Goal: Task Accomplishment & Management: Complete application form

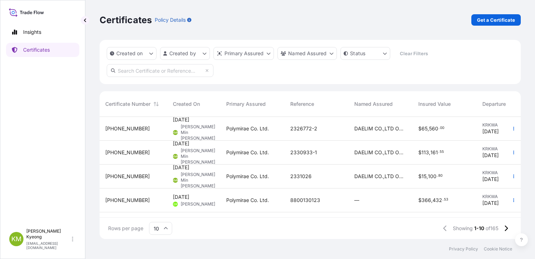
scroll to position [121, 416]
click at [502, 25] on link "Get a Certificate" at bounding box center [496, 19] width 49 height 11
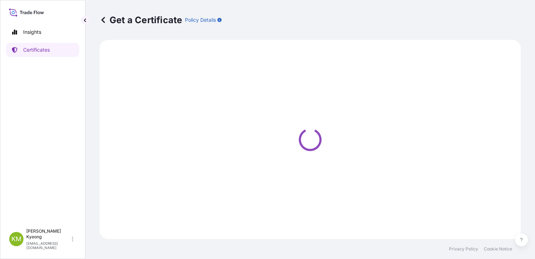
select select "Sea"
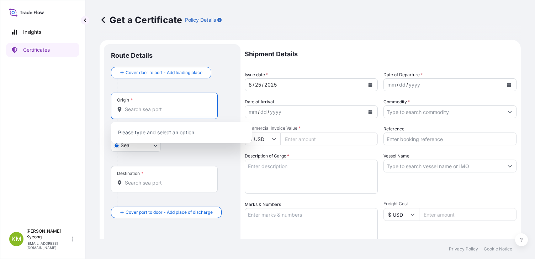
click at [137, 111] on input "Origin *" at bounding box center [167, 109] width 84 height 7
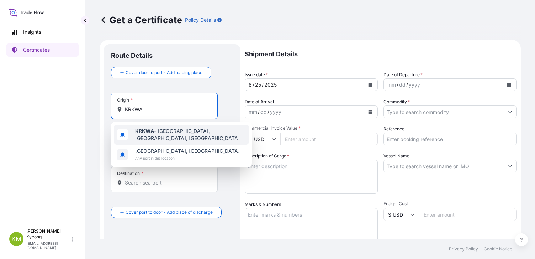
click at [146, 132] on b "KRKWA" at bounding box center [144, 131] width 19 height 6
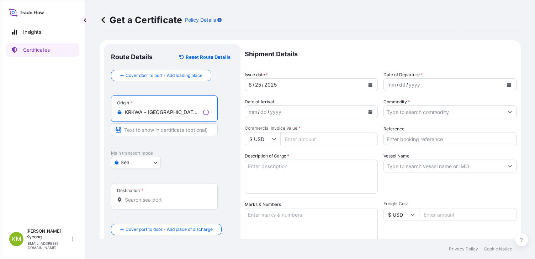
type input "KRKWA - [GEOGRAPHIC_DATA], [GEOGRAPHIC_DATA], [GEOGRAPHIC_DATA]"
click at [143, 195] on div "Destination *" at bounding box center [164, 196] width 107 height 26
click at [143, 196] on input "Destination *" at bounding box center [167, 199] width 84 height 7
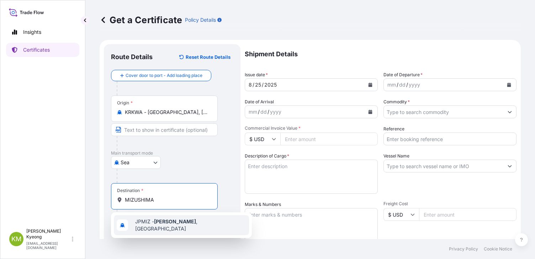
click at [140, 224] on span "JPMIZ - Mizushima , [GEOGRAPHIC_DATA]" at bounding box center [190, 225] width 111 height 14
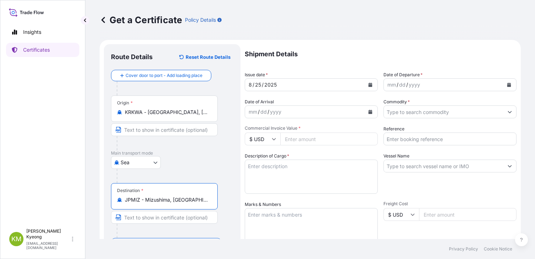
type input "JPMIZ - Mizushima, [GEOGRAPHIC_DATA]"
click at [506, 83] on button "Calendar" at bounding box center [509, 84] width 11 height 11
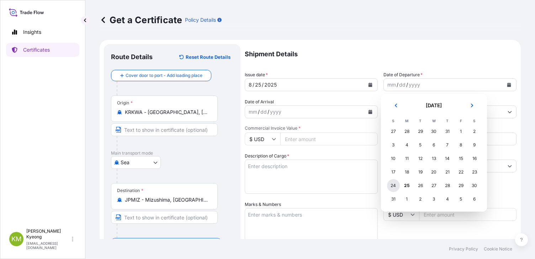
click at [395, 188] on div "24" at bounding box center [393, 185] width 13 height 13
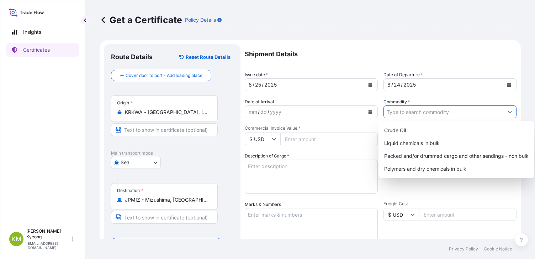
click at [418, 114] on input "Commodity *" at bounding box center [444, 111] width 120 height 13
click at [433, 156] on div "Packed and/or drummed cargo and other sendings - non bulk" at bounding box center [457, 156] width 150 height 13
type input "Packed and/or drummed cargo and other sendings - non bulk"
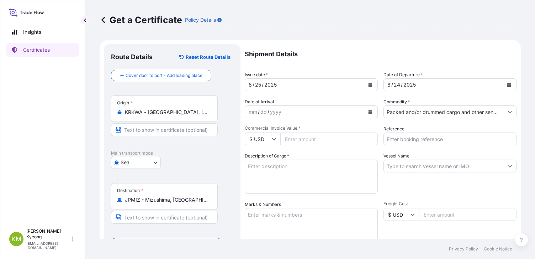
click at [294, 140] on input "Commercial Invoice Value *" at bounding box center [330, 138] width 98 height 13
type input "14280"
click at [395, 142] on input "Reference" at bounding box center [450, 138] width 133 height 13
drag, startPoint x: 70, startPoint y: 134, endPoint x: 246, endPoint y: 156, distance: 177.3
click at [70, 134] on div "Insights Certificates" at bounding box center [42, 122] width 73 height 207
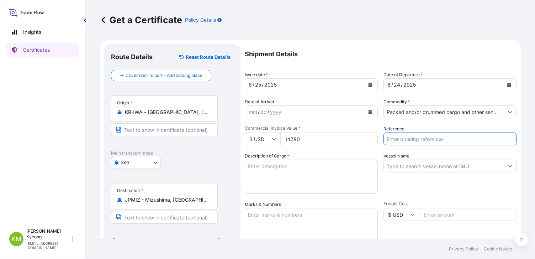
click at [404, 141] on input "Reference" at bounding box center [450, 138] width 133 height 13
paste input "2326904"
type input "2326904"
click at [307, 174] on textarea "Description of Cargo *" at bounding box center [311, 177] width 133 height 34
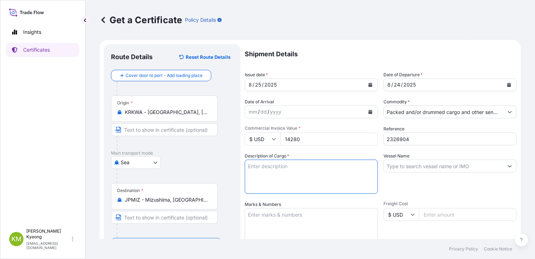
click at [262, 170] on textarea "Description of Cargo *" at bounding box center [311, 177] width 133 height 34
paste textarea "POLYPROPYLENE HOMO POLYMER GRADE: YH647D QTY: 14MT PACKING: 700KG FB"
click at [331, 174] on textarea "POLYPROPYLENE HOMO POLYMER GRADE: YH647D QTY: 14MT PACKING: 700KG FB" at bounding box center [311, 177] width 133 height 34
drag, startPoint x: 336, startPoint y: 168, endPoint x: 337, endPoint y: 173, distance: 5.4
click at [336, 168] on textarea "POLYPROPYLENE HOMO POLYMER GRADE: YH647D QTY: 14MT PACKING: 700KG FB" at bounding box center [311, 177] width 133 height 34
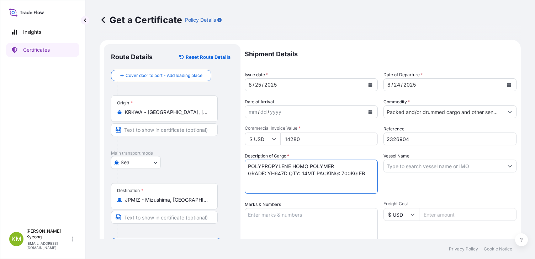
click at [317, 172] on textarea "POLYPROPYLENE HOMO POLYMER GRADE: YH647D QTY: 14MT PACKING: 700KG FB" at bounding box center [311, 177] width 133 height 34
click at [278, 181] on textarea "POLYPROPYLENE HOMO POLYMER GRADE: YH647D QTY: 14MT PACKING: 700KG FB" at bounding box center [311, 177] width 133 height 34
type textarea "POLYPROPYLENE HOMO POLYMER GRADE: YH647D QTY: 14MT PACKING: 700KG FB"
click at [273, 225] on textarea "Marks & Numbers" at bounding box center [311, 226] width 133 height 36
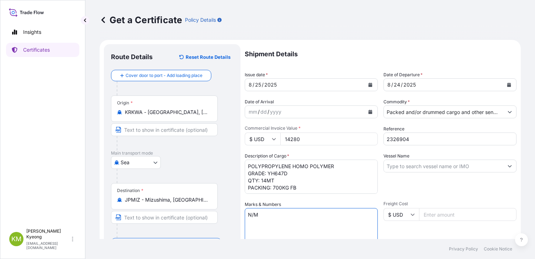
type textarea "N/M"
click at [412, 167] on input "Vessel Name" at bounding box center [444, 166] width 120 height 13
paste input "POS [GEOGRAPHIC_DATA] 1547E"
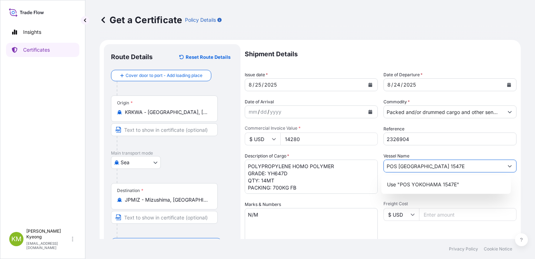
click at [422, 189] on div "Use "POS YOKOHAMA 1547E"" at bounding box center [447, 184] width 124 height 13
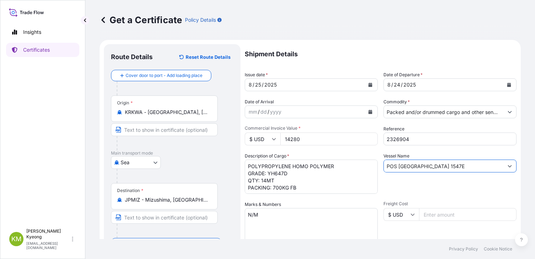
type input "POS [GEOGRAPHIC_DATA] 1547E"
click at [429, 213] on input "Freight Cost" at bounding box center [468, 214] width 98 height 13
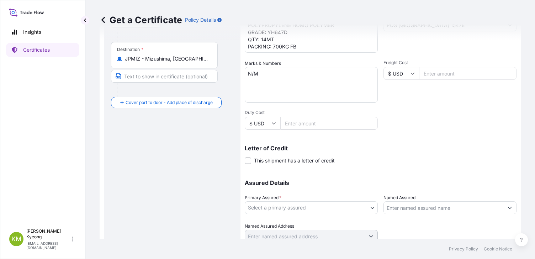
scroll to position [169, 0]
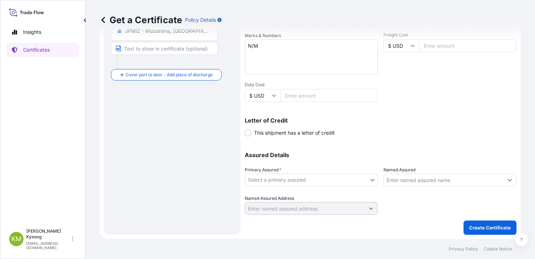
click at [282, 179] on body "0 options available. 1 option available. Insights Certificates [PERSON_NAME] Mi…" at bounding box center [267, 129] width 535 height 259
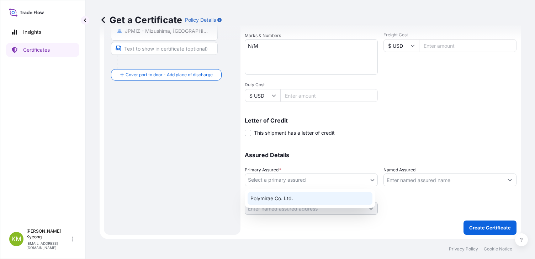
click at [285, 198] on div "Polymirae Co. Ltd." at bounding box center [310, 198] width 125 height 13
select select "32021"
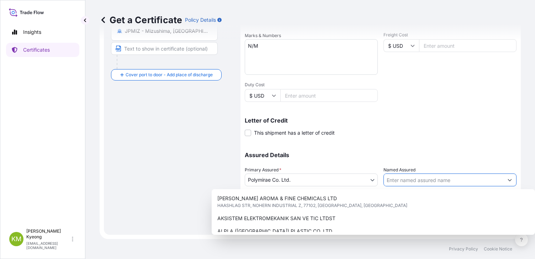
click at [404, 178] on input "Named Assured" at bounding box center [444, 179] width 120 height 13
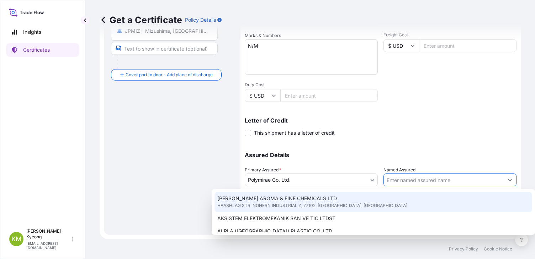
click at [401, 178] on input "Named Assured" at bounding box center [444, 179] width 120 height 13
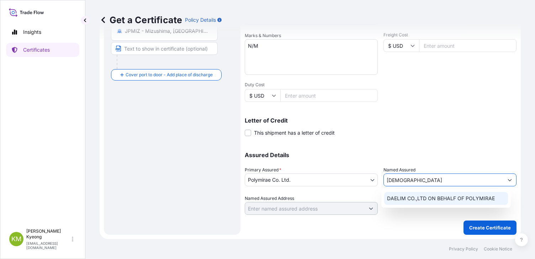
click at [412, 194] on div "DAELIM CO.,LTD ON BEHALF OF POLYMIRAE" at bounding box center [447, 198] width 124 height 13
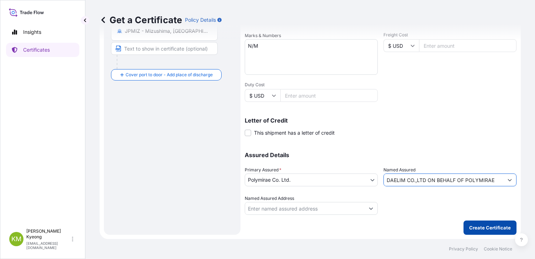
type input "DAELIM CO.,LTD ON BEHALF OF POLYMIRAE"
click at [486, 226] on p "Create Certificate" at bounding box center [491, 227] width 42 height 7
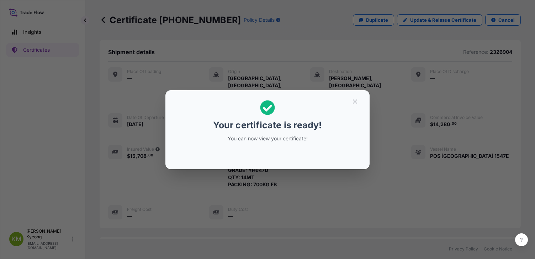
click at [329, 137] on h2 "Your certificate is ready! You can now view your certificate!" at bounding box center [267, 121] width 193 height 51
click at [369, 202] on div "Your certificate is ready! You can now view your certificate!" at bounding box center [267, 129] width 535 height 259
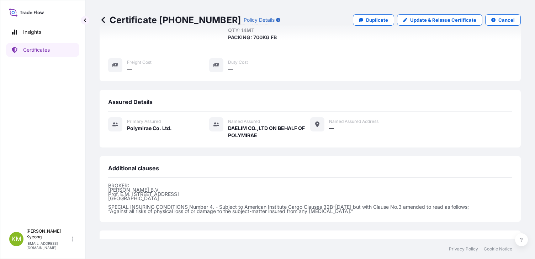
scroll to position [191, 0]
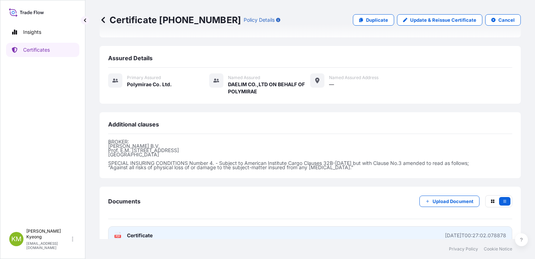
click at [148, 232] on span "Certificate" at bounding box center [140, 235] width 26 height 7
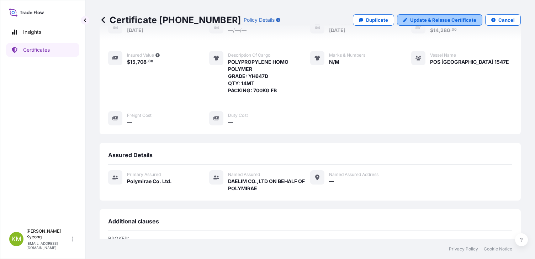
scroll to position [84, 0]
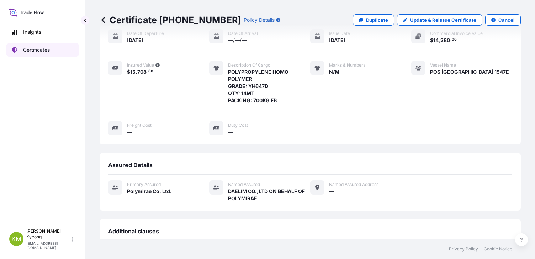
click at [54, 51] on link "Certificates" at bounding box center [42, 50] width 73 height 14
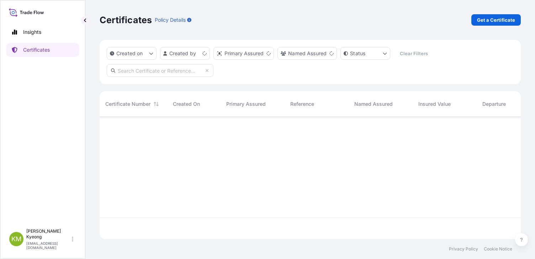
scroll to position [121, 416]
click at [498, 19] on p "Get a Certificate" at bounding box center [496, 19] width 38 height 7
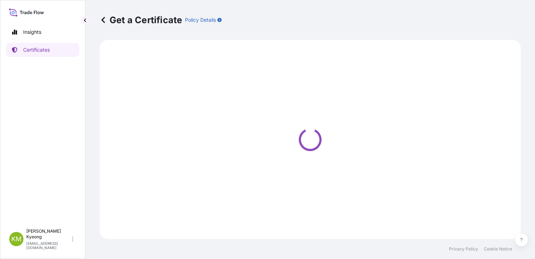
select select "Sea"
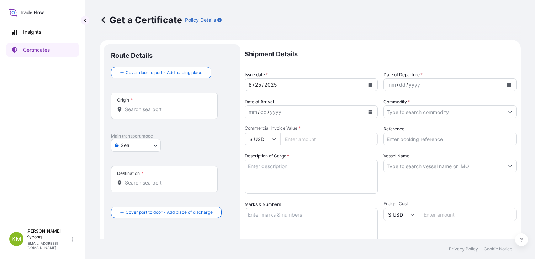
click at [136, 114] on div "Origin *" at bounding box center [164, 106] width 107 height 26
click at [136, 113] on input "Origin *" at bounding box center [167, 109] width 84 height 7
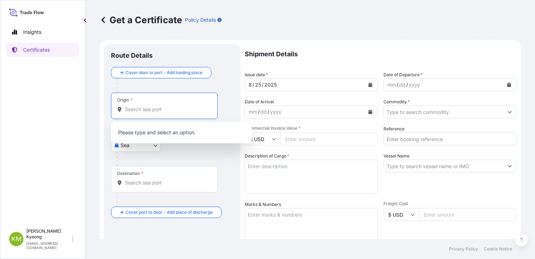
type input "j"
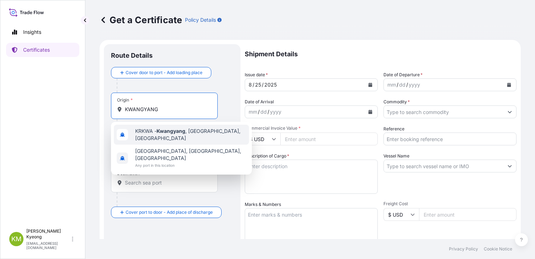
click at [153, 130] on span "KRKWA - [GEOGRAPHIC_DATA] , [GEOGRAPHIC_DATA], [GEOGRAPHIC_DATA]" at bounding box center [190, 134] width 111 height 14
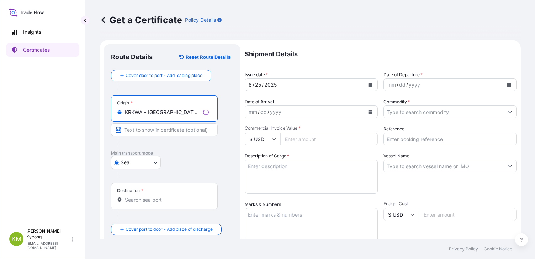
type input "KRKWA - [GEOGRAPHIC_DATA], [GEOGRAPHIC_DATA], [GEOGRAPHIC_DATA]"
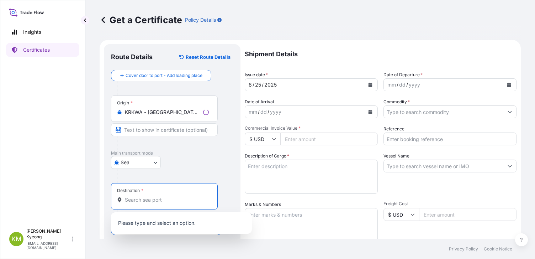
click at [146, 203] on input "Destination *" at bounding box center [167, 199] width 84 height 7
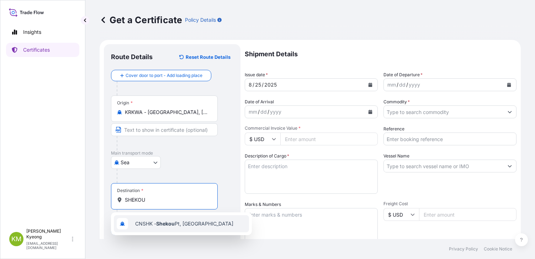
click at [151, 228] on div "CNSHK - Shekou Pt, [GEOGRAPHIC_DATA]" at bounding box center [181, 223] width 135 height 17
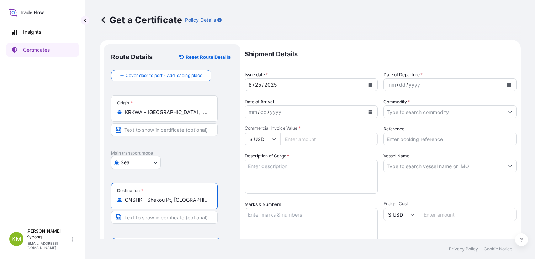
type input "CNSHK - Shekou Pt, [GEOGRAPHIC_DATA]"
click at [508, 85] on icon "Calendar" at bounding box center [510, 85] width 4 height 4
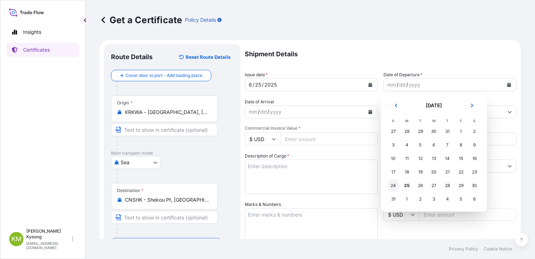
click at [394, 188] on div "24" at bounding box center [393, 185] width 13 height 13
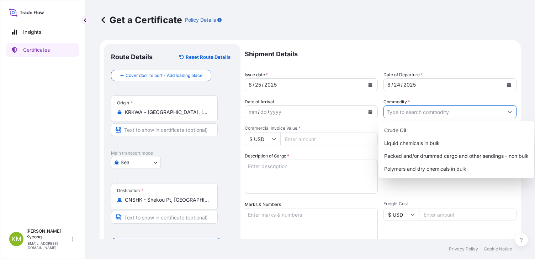
click at [403, 112] on input "Commodity *" at bounding box center [444, 111] width 120 height 13
click at [422, 156] on div "Packed and/or drummed cargo and other sendings - non bulk" at bounding box center [457, 156] width 150 height 13
type input "Packed and/or drummed cargo and other sendings - non bulk"
click at [367, 59] on p "Shipment Details" at bounding box center [381, 54] width 272 height 20
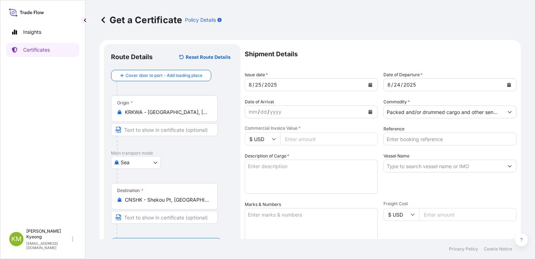
click at [296, 141] on input "Commercial Invoice Value *" at bounding box center [330, 138] width 98 height 13
type input "30400"
click at [319, 170] on textarea "Description of Cargo *" at bounding box center [311, 177] width 133 height 34
paste textarea "'POLYPROPYLENE YMF650X QUANTITY: 20MT"
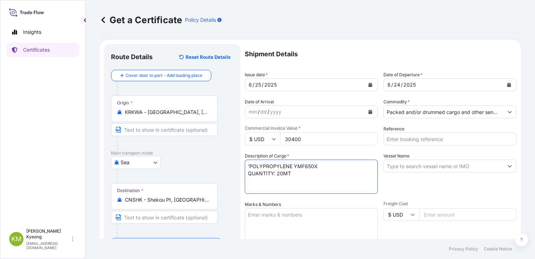
click at [250, 167] on textarea "'POLYPROPYLENE YMF650X QUANTITY: 20MT" at bounding box center [311, 177] width 133 height 34
type textarea "POLYPROPYLENE YMF650X QUANTITY: 20MT"
click at [403, 166] on input "Vessel Name" at bounding box center [444, 166] width 120 height 13
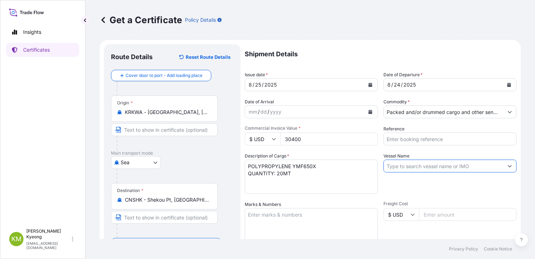
paste input "STARSHIP AQUILA 2510S"
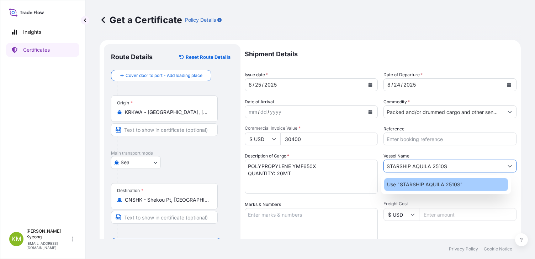
click at [407, 187] on p "Use "STARSHIP AQUILA 2510S"" at bounding box center [425, 184] width 76 height 7
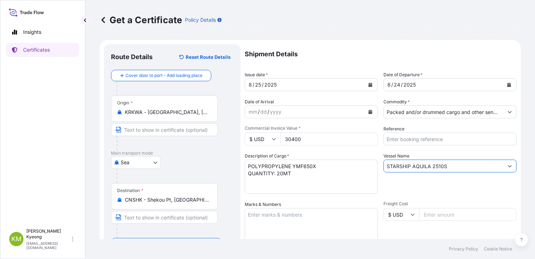
type input "STARSHIP AQUILA 2510S"
click at [407, 187] on div "Vessel Name STARSHIP AQUILA 2510S" at bounding box center [450, 172] width 133 height 41
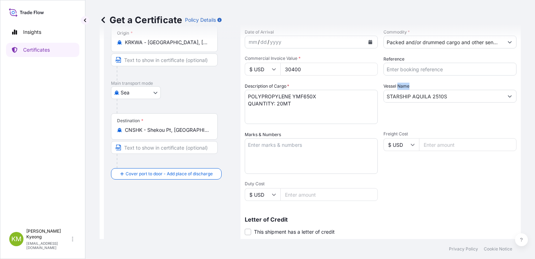
scroll to position [71, 0]
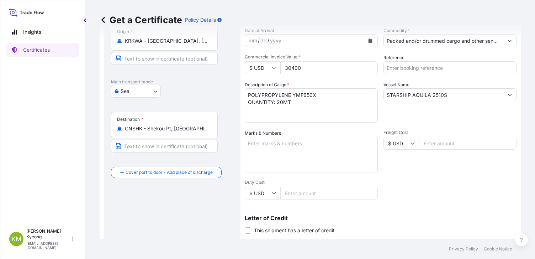
click at [276, 157] on textarea "Marks & Numbers" at bounding box center [311, 155] width 133 height 36
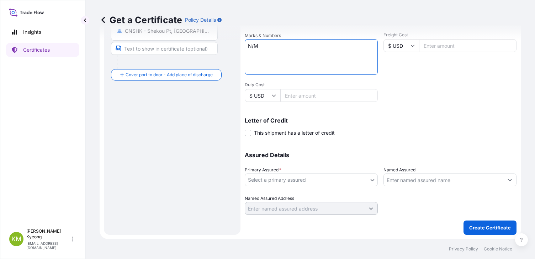
type textarea "N/M"
click at [274, 178] on body "Insights Certificates [PERSON_NAME] Min [PERSON_NAME] [EMAIL_ADDRESS][DOMAIN_NA…" at bounding box center [267, 129] width 535 height 259
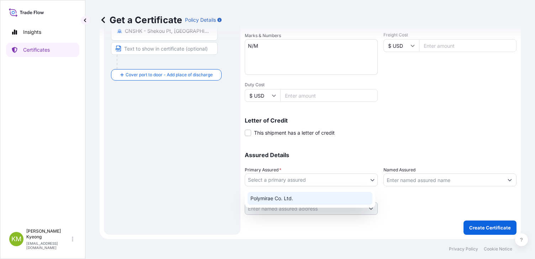
click at [281, 199] on div "Polymirae Co. Ltd." at bounding box center [310, 198] width 125 height 13
select select "32021"
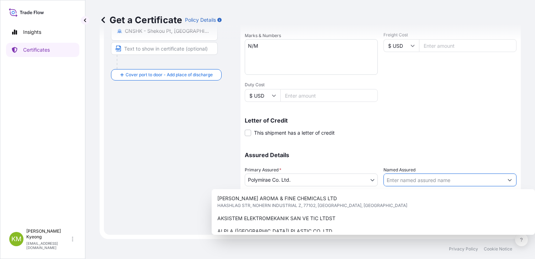
click at [410, 183] on input "Named Assured" at bounding box center [444, 179] width 120 height 13
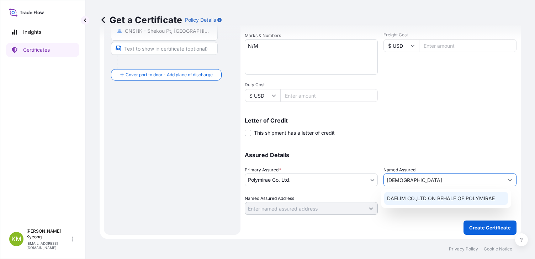
click at [410, 193] on div "DAELIM CO.,LTD ON BEHALF OF POLYMIRAE" at bounding box center [447, 198] width 124 height 13
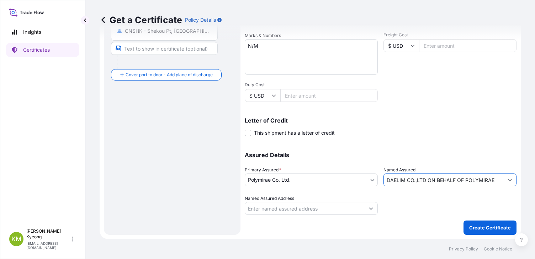
type input "DAELIM CO.,LTD ON BEHALF OF POLYMIRAE"
click at [412, 141] on div "Shipment Details Issue date * [DATE] Date of Departure * [DATE] Date of Arrival…" at bounding box center [381, 44] width 272 height 339
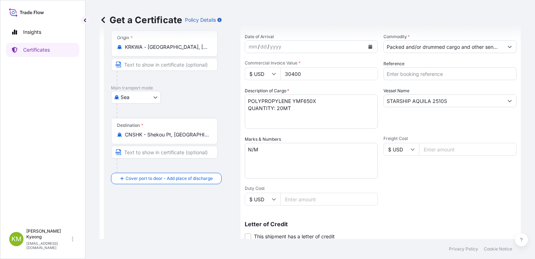
scroll to position [62, 0]
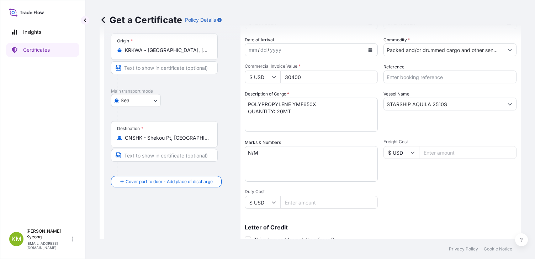
click at [390, 182] on div "Shipment Details Issue date * [DATE] Date of Departure * [DATE] Date of Arrival…" at bounding box center [381, 151] width 272 height 339
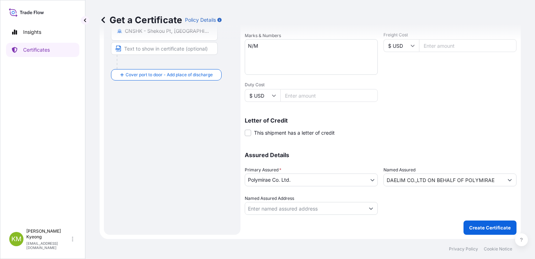
click at [473, 219] on div "Shipment Details Issue date * [DATE] Date of Departure * [DATE] Date of Arrival…" at bounding box center [381, 54] width 272 height 359
click at [476, 227] on p "Create Certificate" at bounding box center [491, 227] width 42 height 7
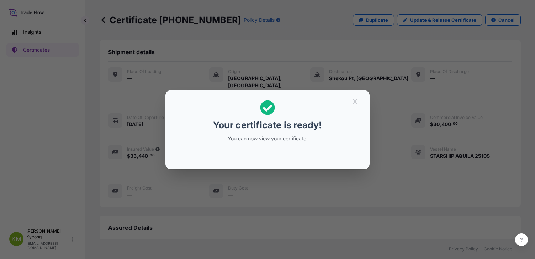
click at [309, 195] on div "Your certificate is ready! You can now view your certificate!" at bounding box center [267, 129] width 535 height 259
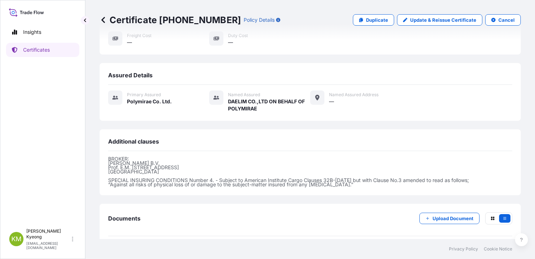
scroll to position [169, 0]
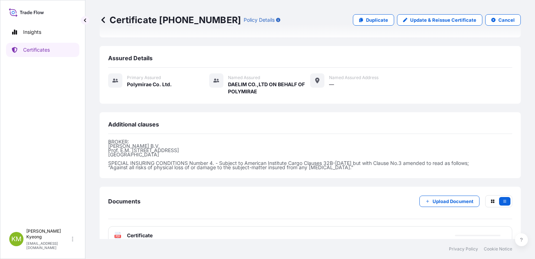
click at [134, 232] on span "Certificate" at bounding box center [140, 235] width 26 height 7
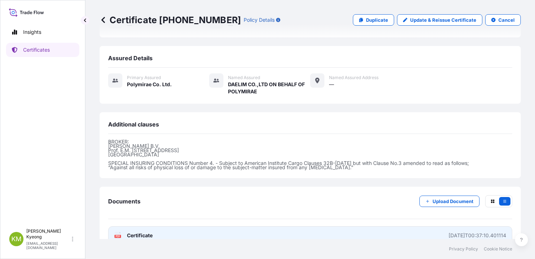
click at [155, 226] on link "PDF Certificate [DATE]T00:37:10.401114" at bounding box center [310, 235] width 404 height 19
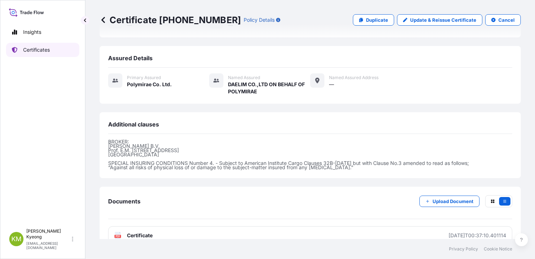
click at [61, 50] on link "Certificates" at bounding box center [42, 50] width 73 height 14
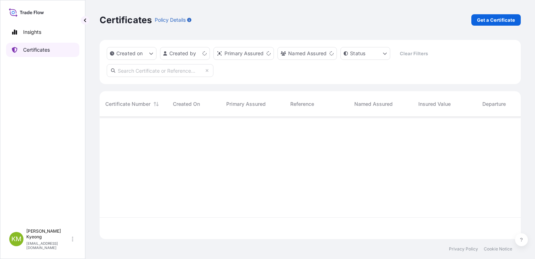
scroll to position [121, 416]
click at [482, 21] on p "Get a Certificate" at bounding box center [496, 19] width 38 height 7
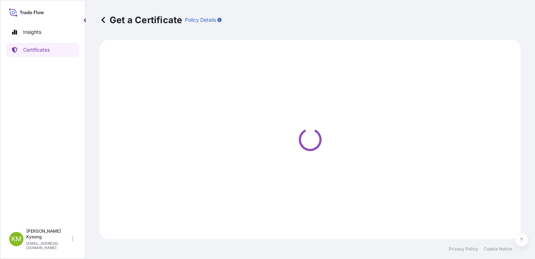
select select "Sea"
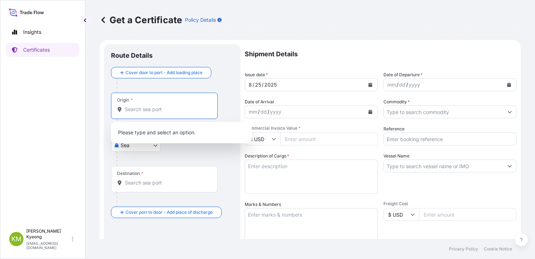
click at [149, 109] on input "Origin *" at bounding box center [167, 109] width 84 height 7
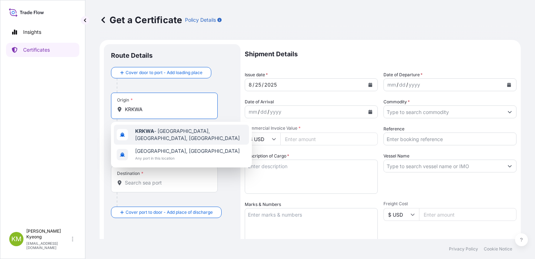
click at [144, 137] on div "KRKWA - [GEOGRAPHIC_DATA], [GEOGRAPHIC_DATA], [GEOGRAPHIC_DATA]" at bounding box center [181, 135] width 135 height 20
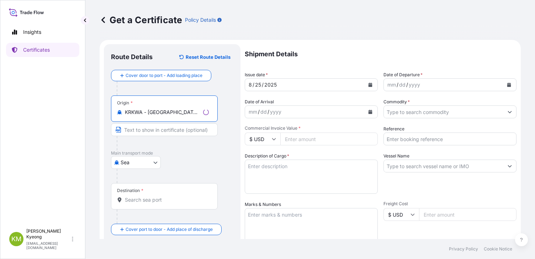
type input "KRKWA - [GEOGRAPHIC_DATA], [GEOGRAPHIC_DATA], [GEOGRAPHIC_DATA]"
click at [148, 197] on input "Destination *" at bounding box center [167, 199] width 84 height 7
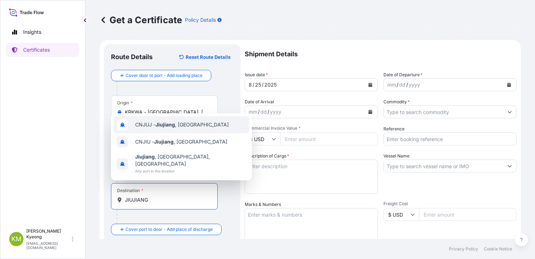
click at [189, 133] on div "CNJUJ - [GEOGRAPHIC_DATA] , [GEOGRAPHIC_DATA]" at bounding box center [181, 124] width 135 height 17
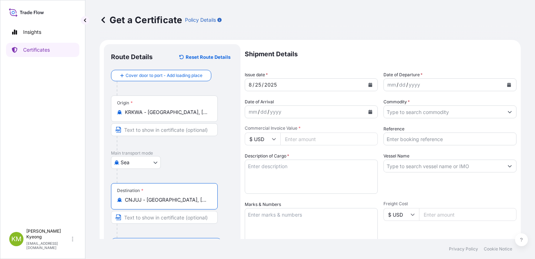
type input "CNJUJ - [GEOGRAPHIC_DATA], [GEOGRAPHIC_DATA]"
click at [508, 86] on icon "Calendar" at bounding box center [510, 85] width 4 height 4
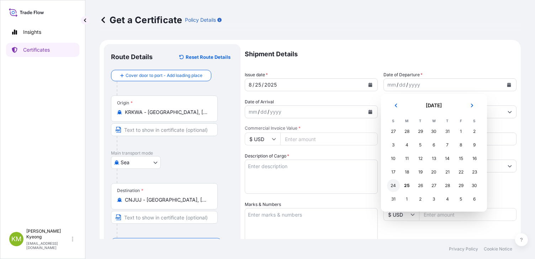
click at [390, 185] on div "24" at bounding box center [393, 185] width 13 height 13
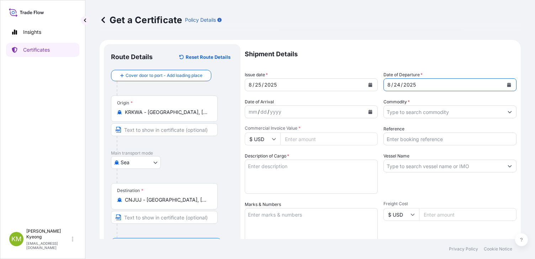
click at [423, 112] on input "Commodity *" at bounding box center [444, 111] width 120 height 13
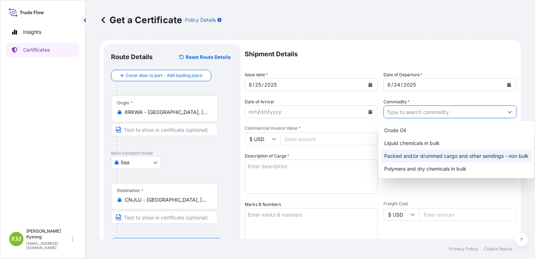
click at [443, 155] on div "Packed and/or drummed cargo and other sendings - non bulk" at bounding box center [457, 156] width 150 height 13
type input "Packed and/or drummed cargo and other sendings - non bulk"
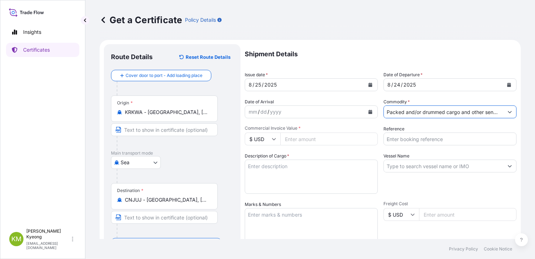
click at [297, 140] on input "Commercial Invoice Value *" at bounding box center [330, 138] width 98 height 13
type input "52980"
click at [47, 187] on div "Insights Certificates" at bounding box center [42, 122] width 73 height 207
click at [333, 165] on textarea "Description of Cargo *" at bounding box center [311, 177] width 133 height 34
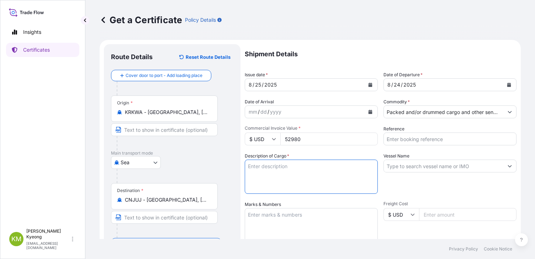
paste textarea "POLYPROPYLENE HP461Y QTY:48MT"
click at [312, 166] on textarea "POLYPROPYLENE HP461Y QTY:48MT" at bounding box center [311, 177] width 133 height 34
type textarea "POLYPROPYLENE HP461Y QTY:48MT"
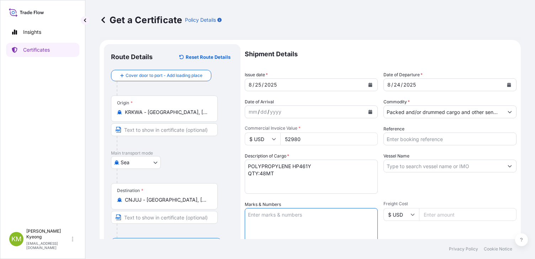
click at [267, 222] on textarea "Marks & Numbers" at bounding box center [311, 226] width 133 height 36
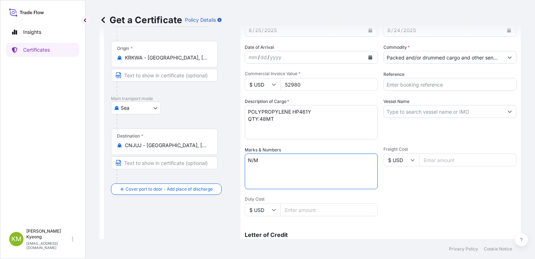
scroll to position [142, 0]
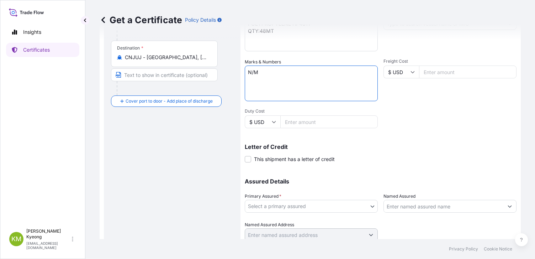
type textarea "N/M"
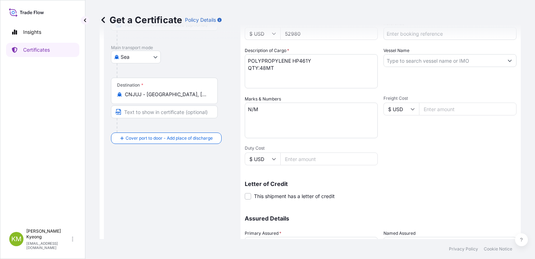
scroll to position [71, 0]
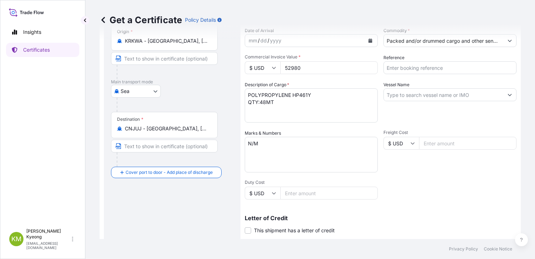
click at [409, 92] on input "Vessel Name" at bounding box center [444, 94] width 120 height 13
paste input "SAWASDEE CAPELLA 2510S"
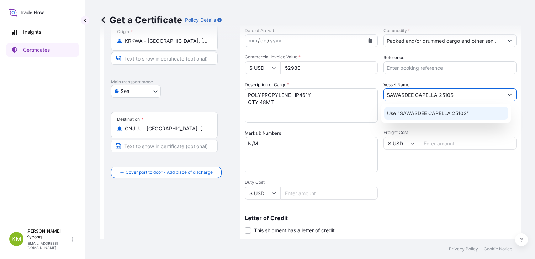
click at [441, 117] on div "Use "SAWASDEE CAPELLA 2510S"" at bounding box center [447, 113] width 124 height 13
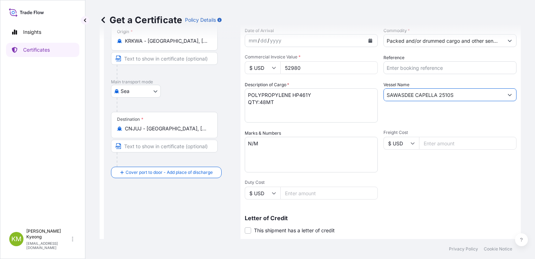
scroll to position [169, 0]
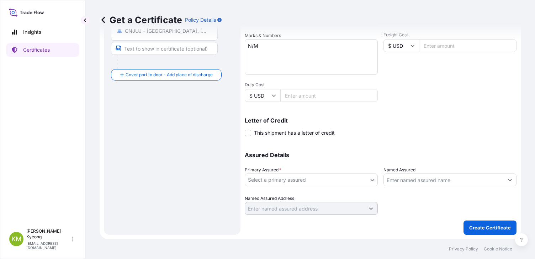
type input "SAWASDEE CAPELLA 2510S"
click at [274, 182] on body "0 options available. 1 option available. Insights Certificates [PERSON_NAME] Mi…" at bounding box center [267, 129] width 535 height 259
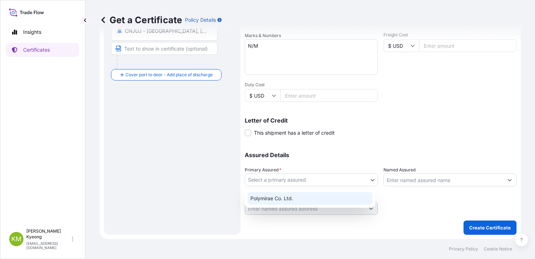
click at [285, 199] on div "Polymirae Co. Ltd." at bounding box center [310, 198] width 125 height 13
select select "32021"
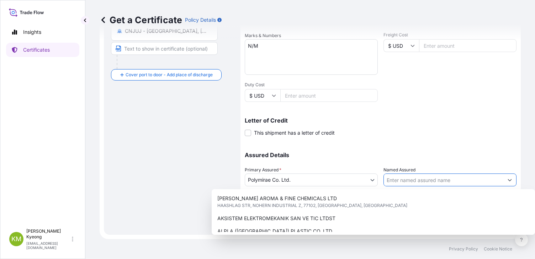
click at [430, 180] on input "Named Assured" at bounding box center [444, 179] width 120 height 13
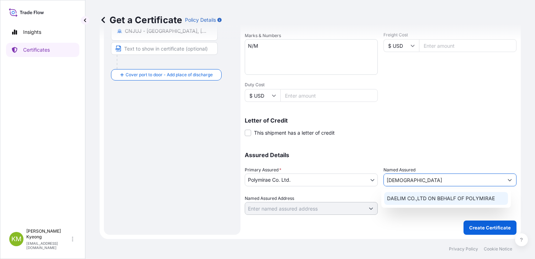
click at [414, 196] on span "DAELIM CO.,LTD ON BEHALF OF POLYMIRAE" at bounding box center [441, 198] width 108 height 7
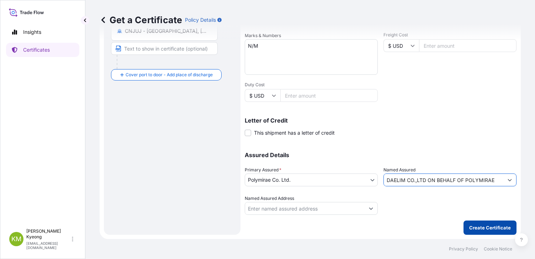
type input "DAELIM CO.,LTD ON BEHALF OF POLYMIRAE"
click at [478, 233] on button "Create Certificate" at bounding box center [490, 227] width 53 height 14
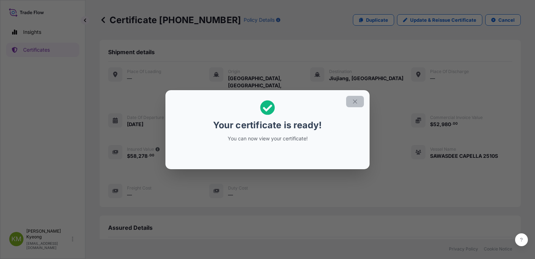
click at [354, 101] on icon "button" at bounding box center [355, 101] width 6 height 6
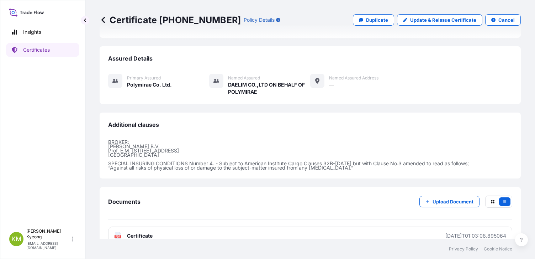
scroll to position [169, 0]
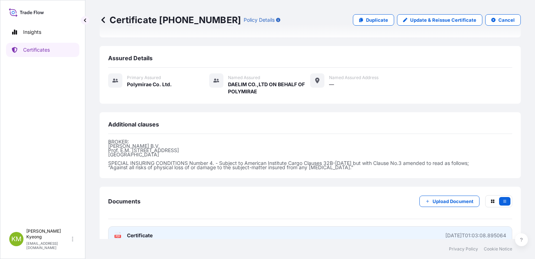
click at [140, 232] on span "Certificate" at bounding box center [140, 235] width 26 height 7
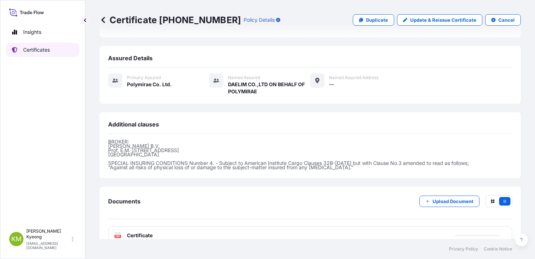
click at [42, 54] on link "Certificates" at bounding box center [42, 50] width 73 height 14
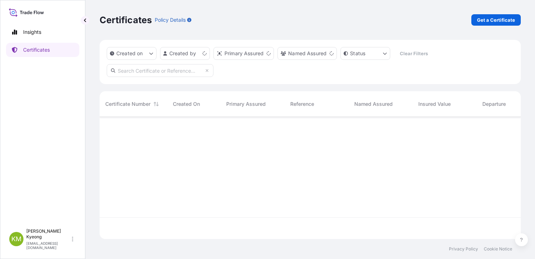
scroll to position [121, 416]
click at [487, 22] on p "Get a Certificate" at bounding box center [496, 19] width 38 height 7
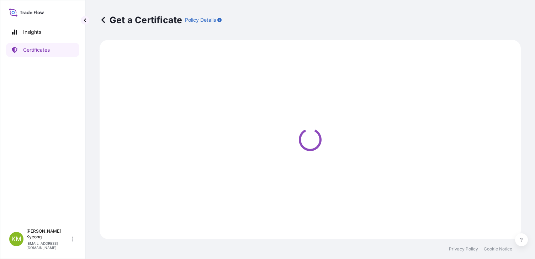
select select "Sea"
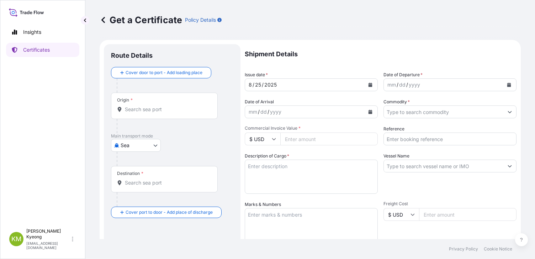
drag, startPoint x: 341, startPoint y: 97, endPoint x: 315, endPoint y: 106, distance: 27.6
click at [341, 97] on div "Shipment Details Issue date * [DATE] Date of Departure * mm / dd / yyyy Date of…" at bounding box center [381, 213] width 272 height 339
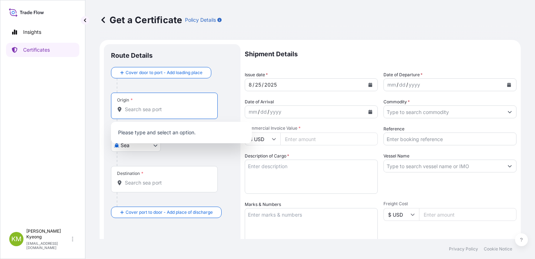
click at [156, 113] on input "Origin *" at bounding box center [167, 109] width 84 height 7
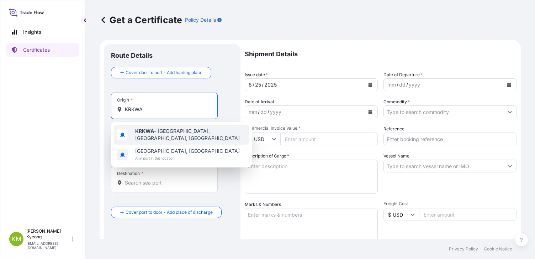
click at [158, 134] on span "KRKWA - [GEOGRAPHIC_DATA], [GEOGRAPHIC_DATA], [GEOGRAPHIC_DATA]" at bounding box center [190, 134] width 111 height 14
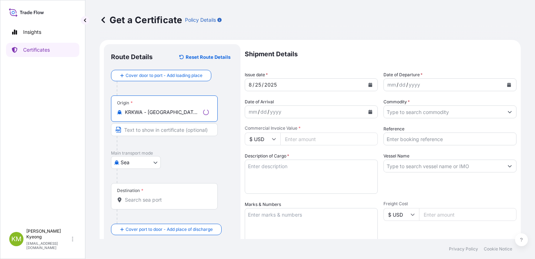
type input "KRKWA - [GEOGRAPHIC_DATA], [GEOGRAPHIC_DATA], [GEOGRAPHIC_DATA]"
click at [145, 199] on input "Destination *" at bounding box center [167, 199] width 84 height 7
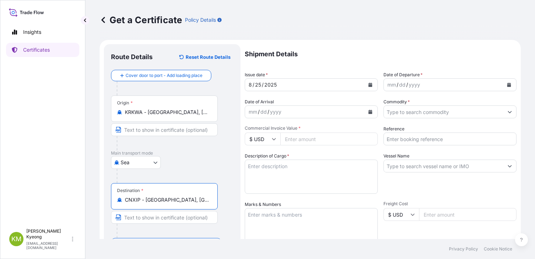
type input "CNXIP - [GEOGRAPHIC_DATA], [GEOGRAPHIC_DATA]"
click at [507, 85] on icon "Calendar" at bounding box center [509, 85] width 4 height 4
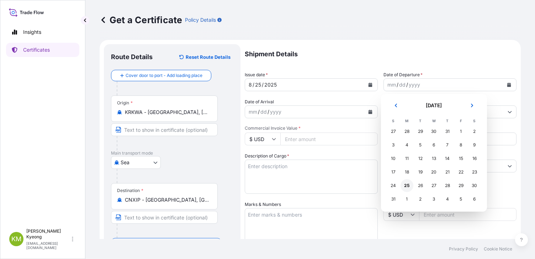
click at [406, 187] on div "25" at bounding box center [407, 185] width 13 height 13
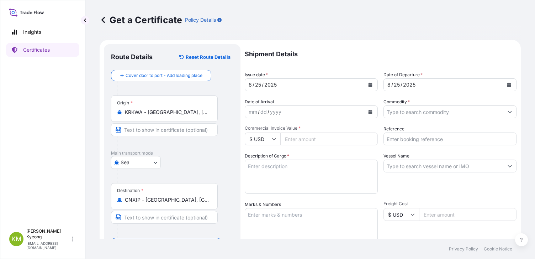
click at [372, 126] on span "Commercial Invoice Value *" at bounding box center [311, 128] width 133 height 6
click at [372, 132] on input "Commercial Invoice Value *" at bounding box center [330, 138] width 98 height 13
click at [427, 112] on input "Commodity *" at bounding box center [444, 111] width 120 height 13
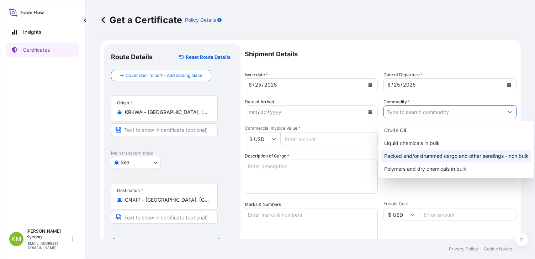
click at [436, 151] on div "Packed and/or drummed cargo and other sendings - non bulk" at bounding box center [457, 156] width 150 height 13
type input "Packed and/or drummed cargo and other sendings - non bulk"
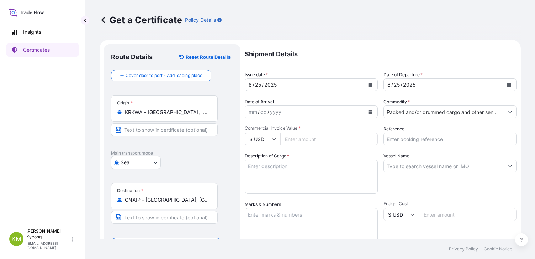
click at [328, 138] on input "Commercial Invoice Value *" at bounding box center [330, 138] width 98 height 13
type input "59600"
click at [440, 192] on div "Vessel Name" at bounding box center [450, 172] width 133 height 41
click at [411, 165] on input "Vessel Name" at bounding box center [444, 166] width 120 height 13
paste input "STAR PIONEER /2532W"
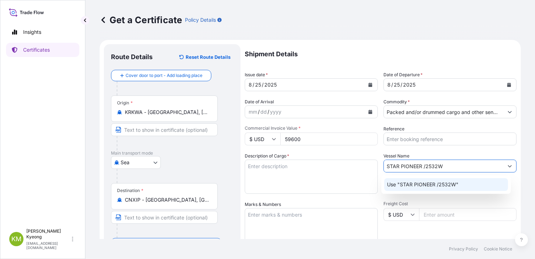
click at [418, 186] on p "Use "STAR PIONEER /2532W"" at bounding box center [423, 184] width 72 height 7
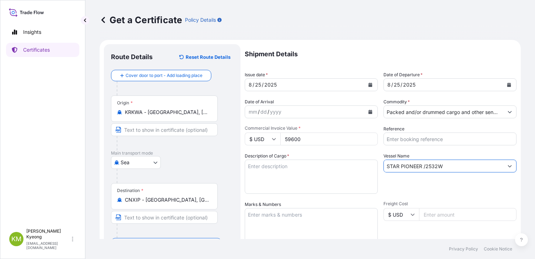
type input "STAR PIONEER /2532W"
click at [332, 180] on textarea "Description of Cargo *" at bounding box center [311, 177] width 133 height 34
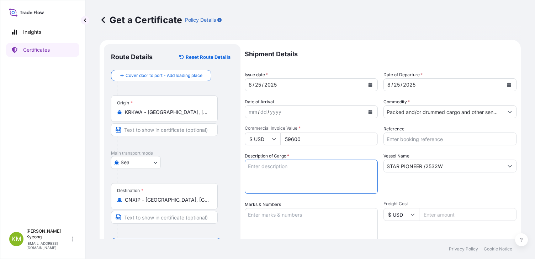
paste textarea "POLYPROPYLENE YMF650X"
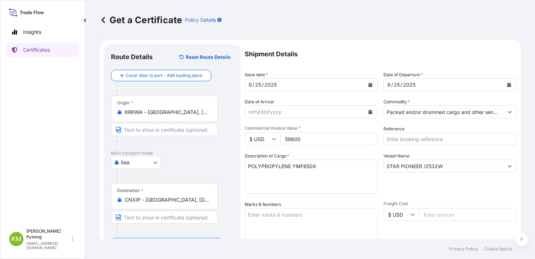
click at [310, 177] on textarea "POLYPROPYLENE YMF650X" at bounding box center [311, 177] width 133 height 34
paste textarea "QTY:40MT"
type textarea "POLYPROPYLENE YMF650X QTY:40MT"
click at [279, 230] on textarea "Marks & Numbers" at bounding box center [311, 226] width 133 height 36
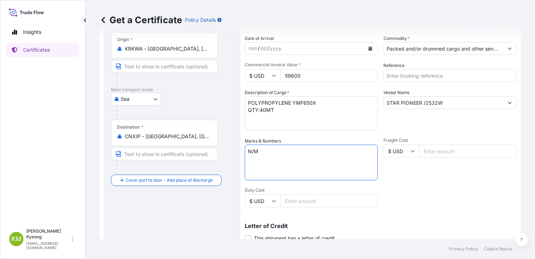
scroll to position [71, 0]
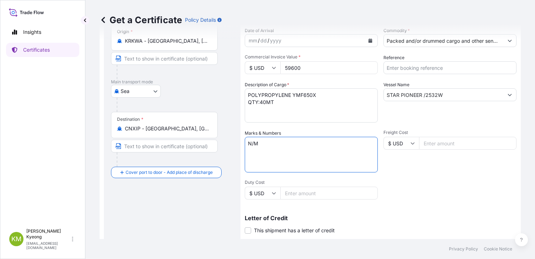
type textarea "N/M"
click at [405, 68] on input "Reference" at bounding box center [450, 67] width 133 height 13
paste input "2331028"
type input "2331028"
click at [410, 173] on div "Shipment Details Issue date * [DATE] Date of Departure * [DATE] Date of Arrival…" at bounding box center [381, 142] width 272 height 339
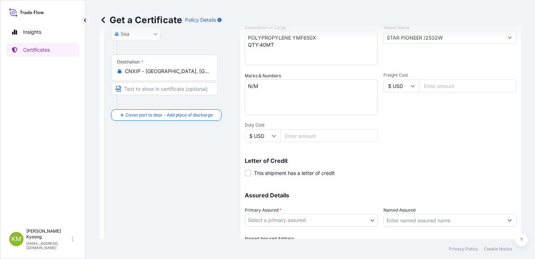
scroll to position [169, 0]
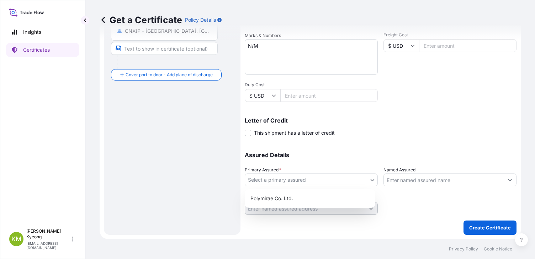
click at [281, 179] on body "Insights Certificates [PERSON_NAME] Min [PERSON_NAME] [EMAIL_ADDRESS][DOMAIN_NA…" at bounding box center [267, 129] width 535 height 259
click at [285, 198] on div "Polymirae Co. Ltd." at bounding box center [310, 198] width 125 height 13
select select "32021"
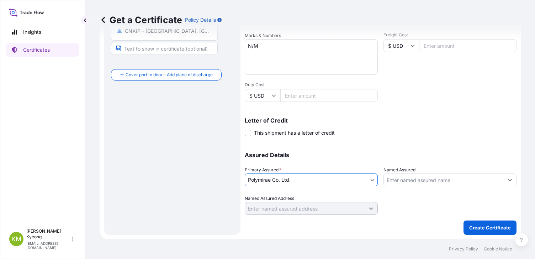
click at [418, 177] on input "Named Assured" at bounding box center [444, 179] width 120 height 13
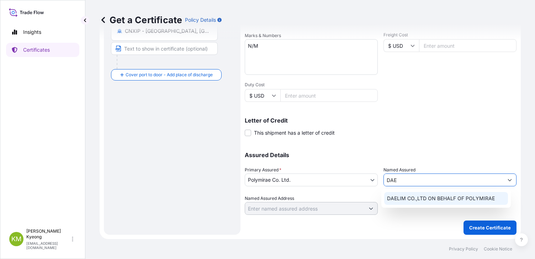
click at [409, 197] on span "DAELIM CO.,LTD ON BEHALF OF POLYMIRAE" at bounding box center [441, 198] width 108 height 7
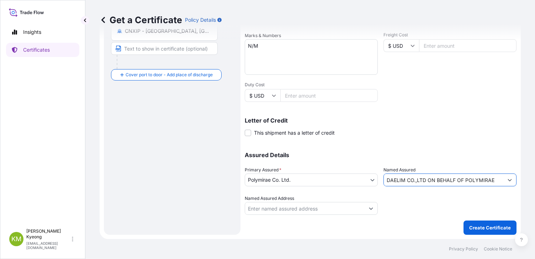
type input "DAELIM CO.,LTD ON BEHALF OF POLYMIRAE"
click at [470, 224] on button "Create Certificate" at bounding box center [490, 227] width 53 height 14
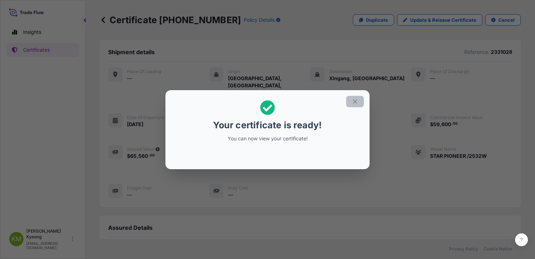
click at [357, 100] on icon "button" at bounding box center [355, 101] width 4 height 4
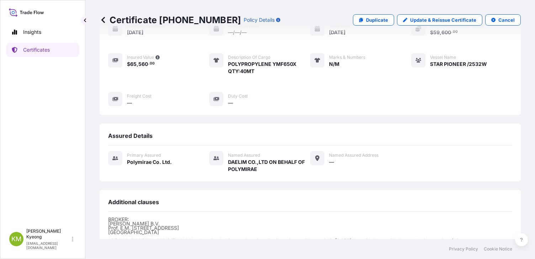
scroll to position [169, 0]
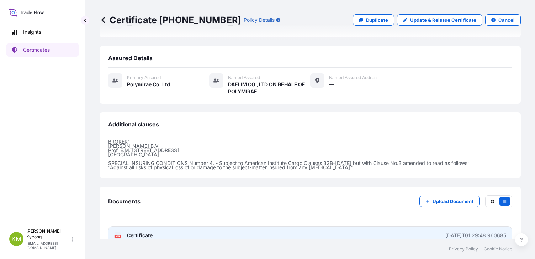
click at [168, 226] on link "PDF Certificate [DATE]T01:29:48.960685" at bounding box center [310, 235] width 404 height 19
